Goal: Task Accomplishment & Management: Use online tool/utility

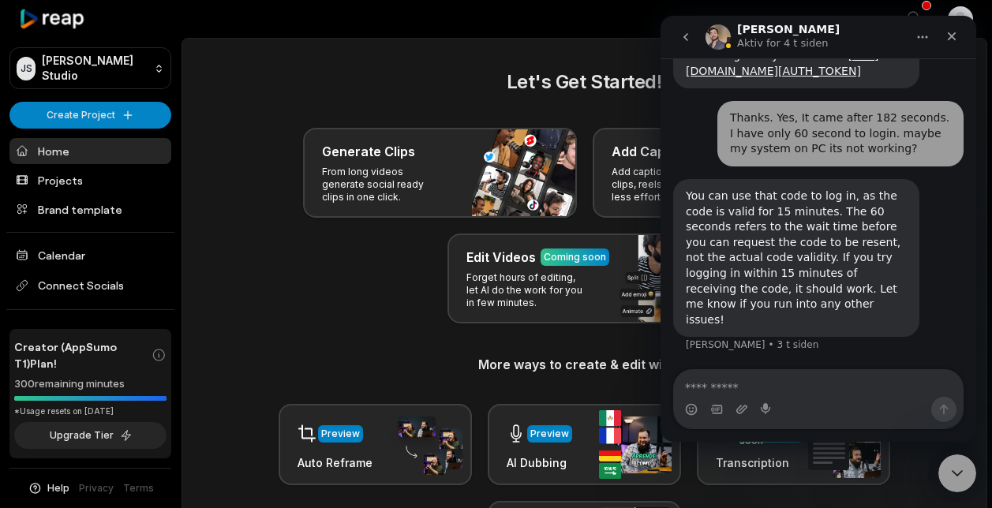
scroll to position [821, 0]
click at [687, 34] on icon "go back" at bounding box center [686, 37] width 5 height 8
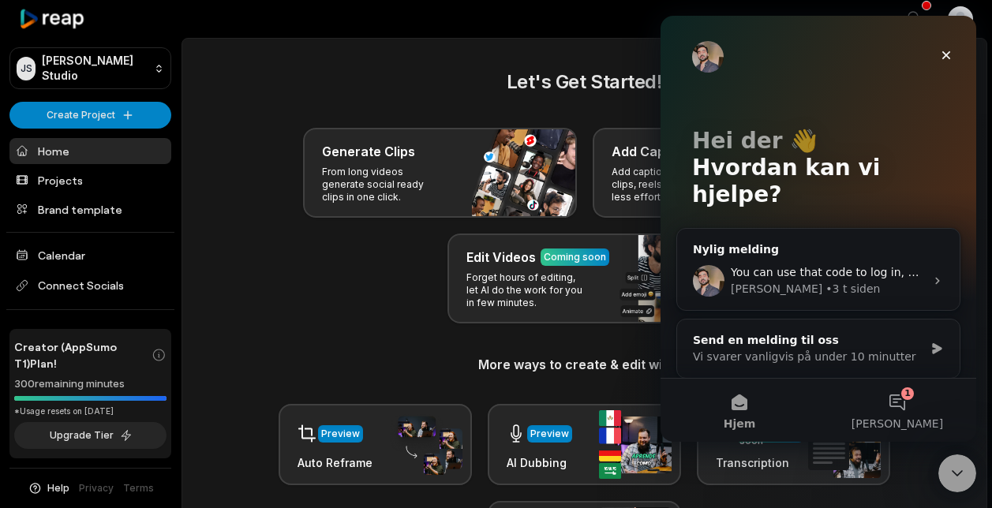
click at [952, 51] on icon "Lukk" at bounding box center [946, 55] width 13 height 13
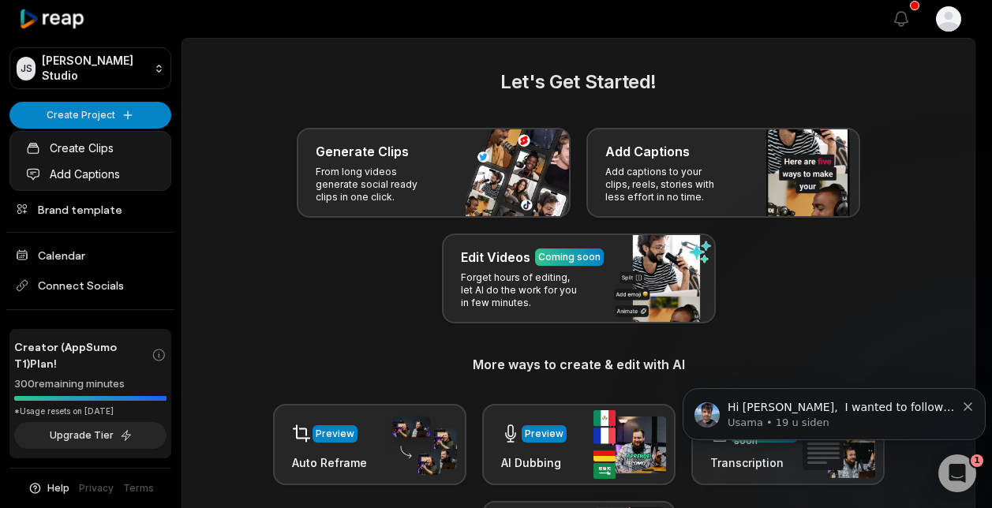
click at [111, 108] on html "JS Jahn's Studio Create Project Home Projects Brand template Calendar Connect S…" at bounding box center [496, 254] width 992 height 508
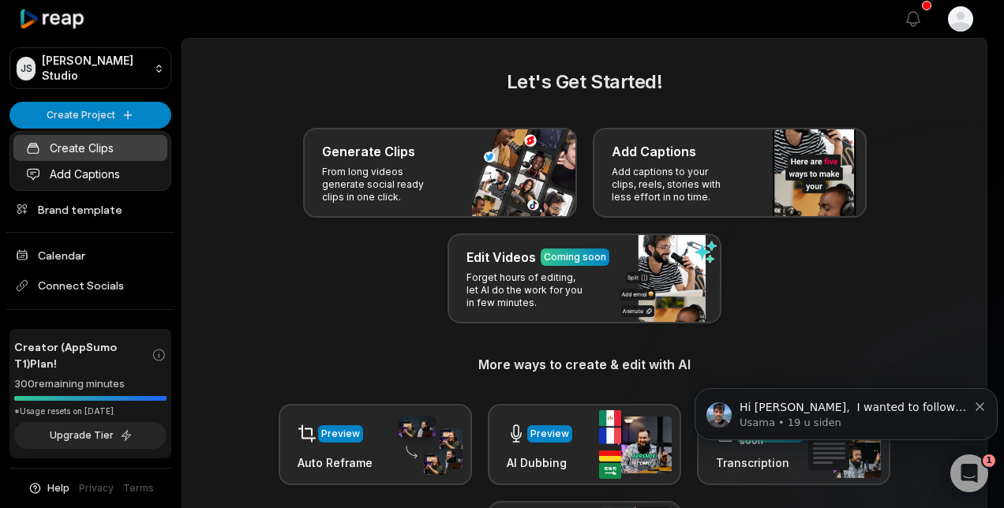
click at [103, 146] on link "Create Clips" at bounding box center [90, 148] width 154 height 26
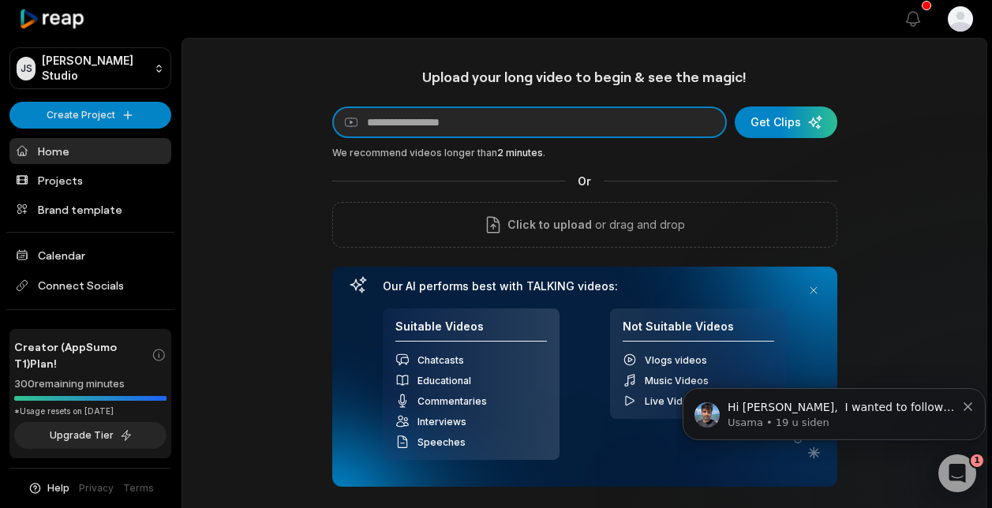
click at [393, 128] on input at bounding box center [529, 123] width 395 height 32
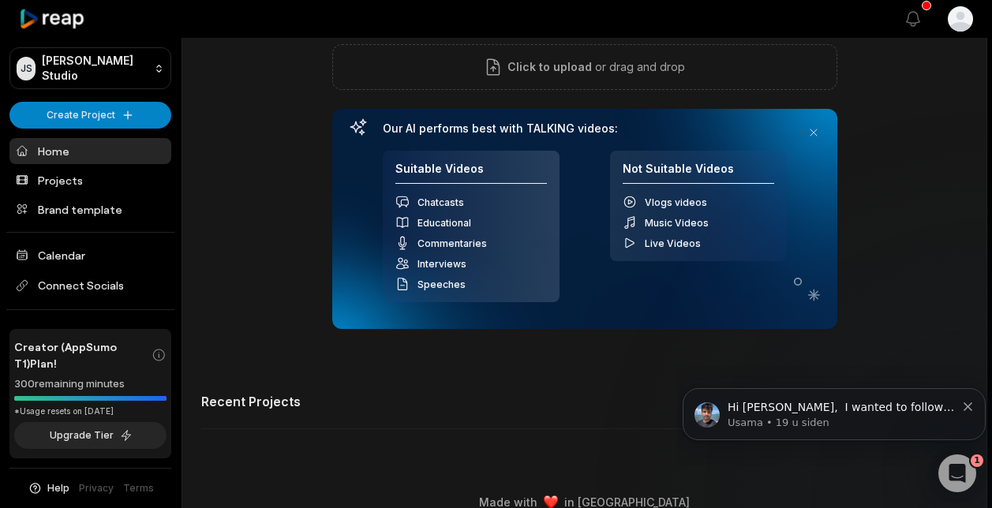
scroll to position [180, 0]
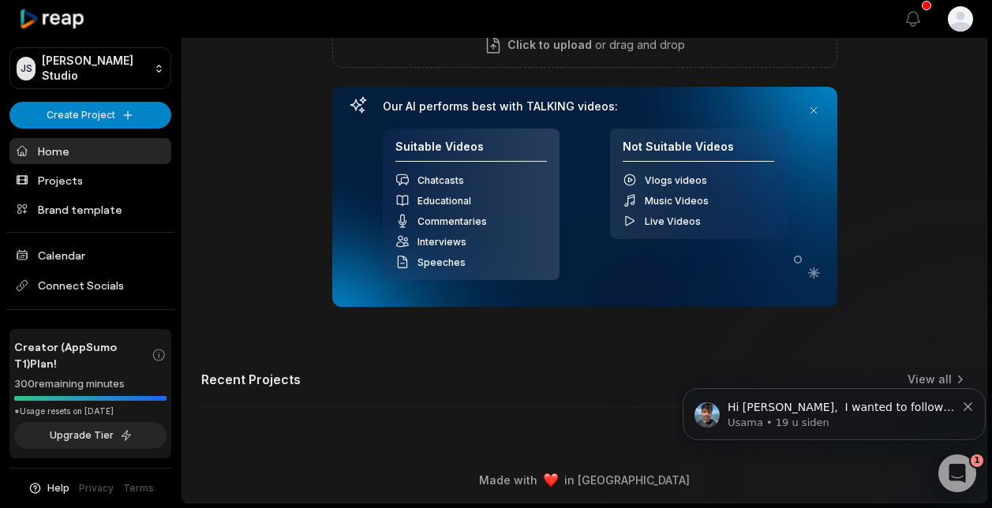
click at [968, 403] on icon "Dismiss notification" at bounding box center [968, 407] width 9 height 9
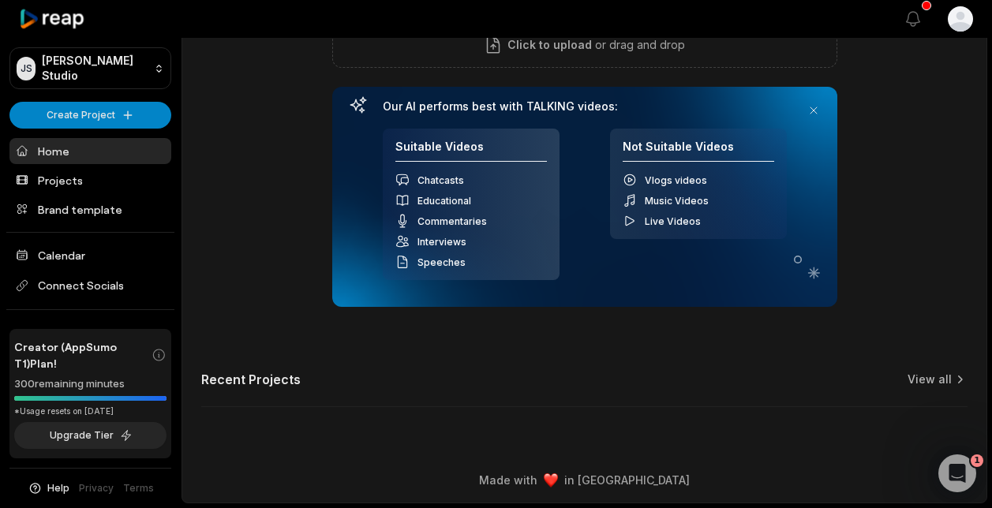
scroll to position [0, 0]
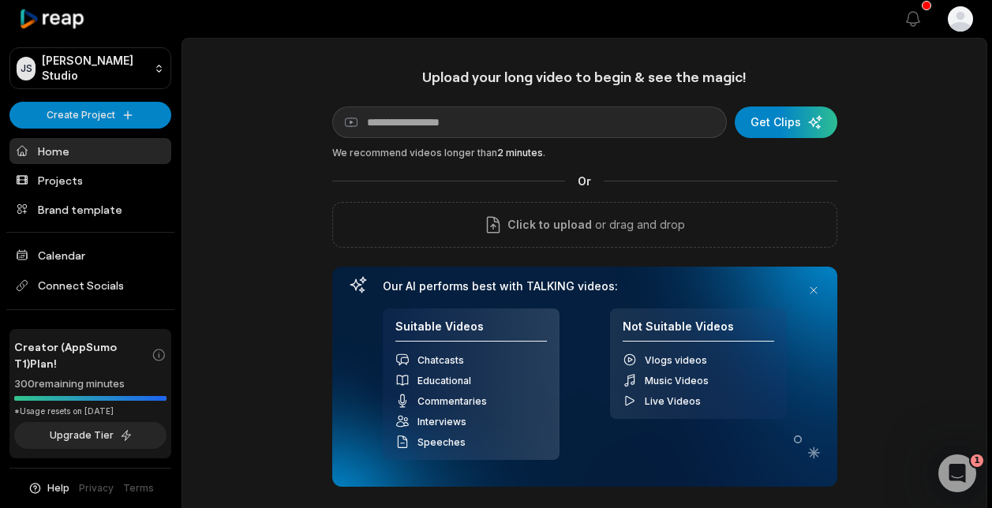
click at [78, 147] on link "Home" at bounding box center [90, 151] width 162 height 26
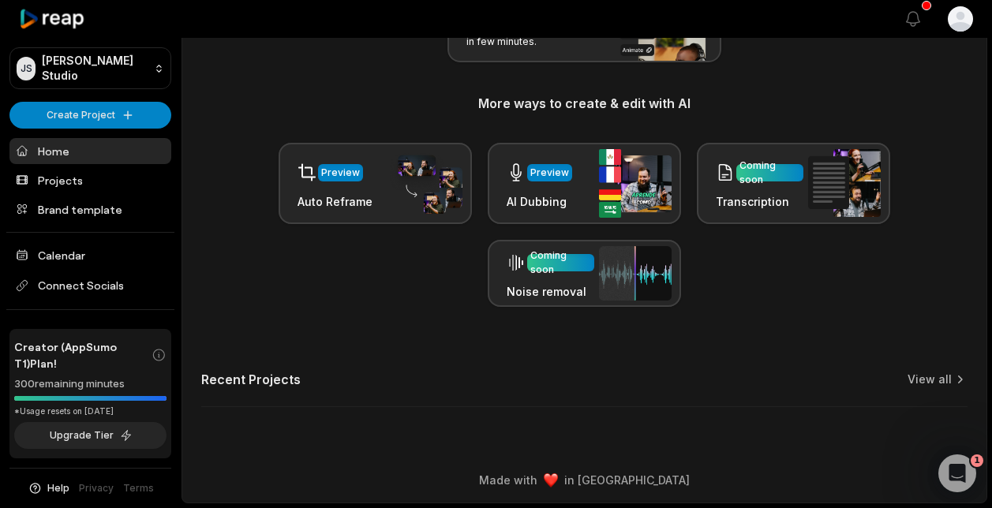
scroll to position [182, 0]
